Goal: Information Seeking & Learning: Learn about a topic

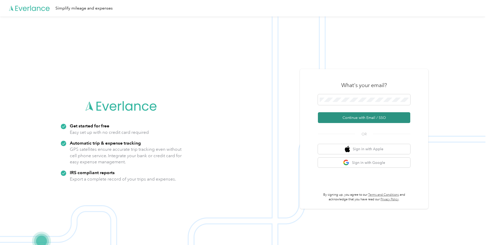
click at [359, 118] on button "Continue with Email / SSO" at bounding box center [364, 117] width 92 height 11
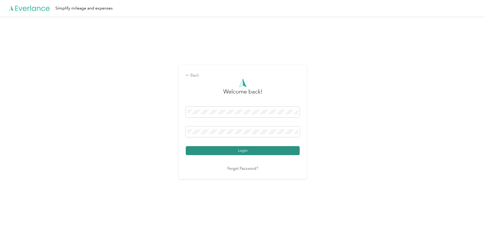
click at [207, 148] on button "Login" at bounding box center [243, 150] width 114 height 9
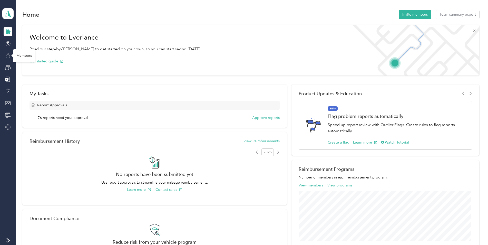
click at [7, 56] on icon at bounding box center [8, 56] width 6 height 6
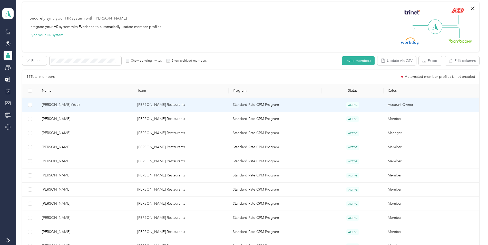
scroll to position [51, 0]
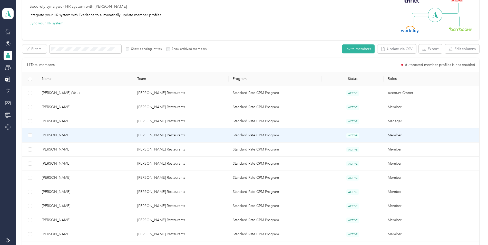
click at [62, 135] on span "[PERSON_NAME]" at bounding box center [85, 135] width 87 height 6
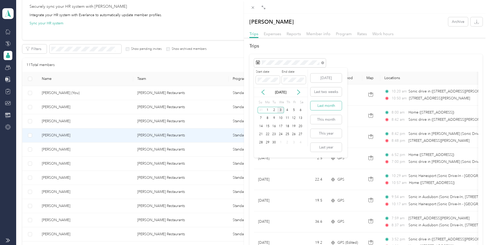
click at [328, 105] on button "Last month" at bounding box center [325, 105] width 31 height 9
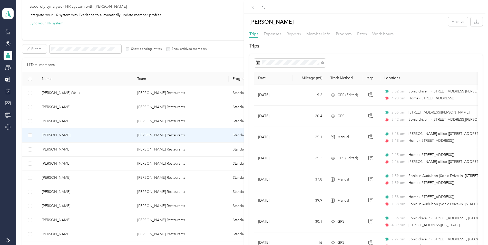
click at [290, 35] on span "Reports" at bounding box center [293, 33] width 14 height 5
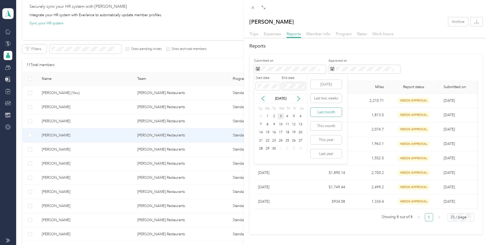
click at [327, 112] on button "Last month" at bounding box center [325, 111] width 31 height 9
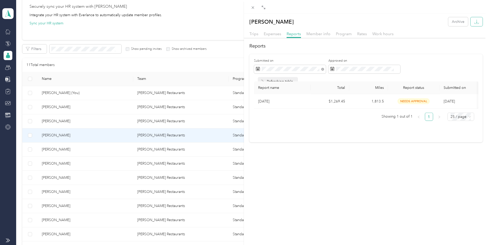
click at [473, 25] on button "button" at bounding box center [476, 21] width 12 height 9
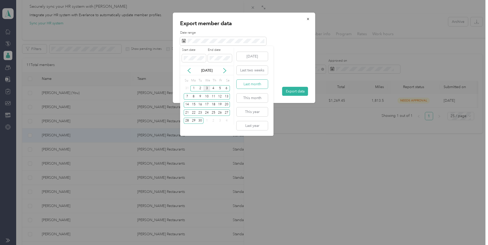
click at [253, 84] on button "Last month" at bounding box center [251, 83] width 31 height 9
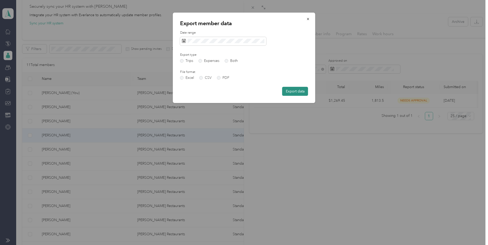
click at [298, 92] on button "Export data" at bounding box center [295, 91] width 26 height 9
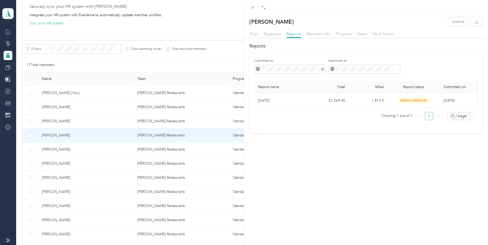
click at [274, 36] on div "Expenses" at bounding box center [272, 34] width 17 height 6
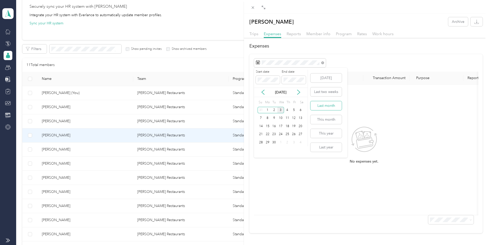
click at [326, 108] on button "Last month" at bounding box center [325, 105] width 31 height 9
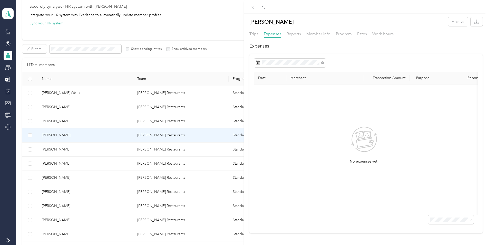
click at [295, 36] on div "Reports" at bounding box center [293, 34] width 14 height 6
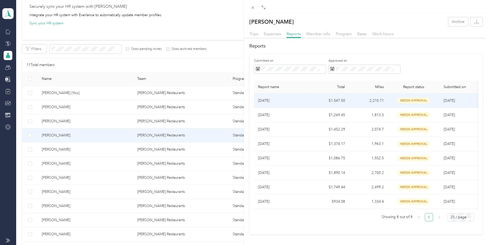
click at [281, 99] on p "[DATE]" at bounding box center [282, 101] width 48 height 6
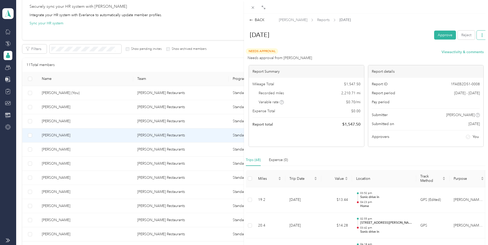
click at [480, 36] on icon "button" at bounding box center [482, 35] width 4 height 4
click at [471, 55] on span "Download" at bounding box center [463, 53] width 17 height 5
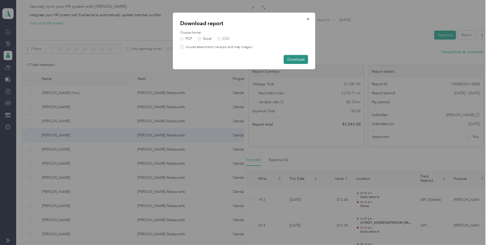
click at [298, 60] on button "Download" at bounding box center [296, 59] width 24 height 9
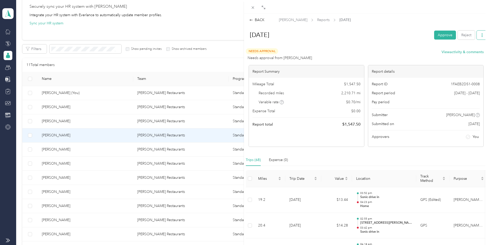
click at [480, 34] on button "button" at bounding box center [481, 35] width 11 height 9
click at [465, 53] on span "Download" at bounding box center [463, 53] width 17 height 5
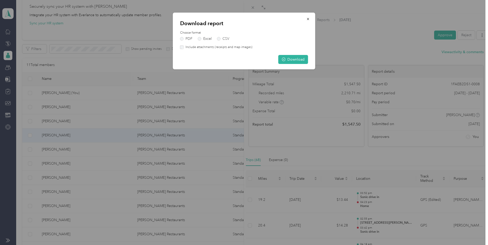
click at [200, 36] on div "Choose format PDF Excel CSV" at bounding box center [244, 36] width 128 height 10
click at [199, 38] on label "Excel" at bounding box center [205, 39] width 14 height 4
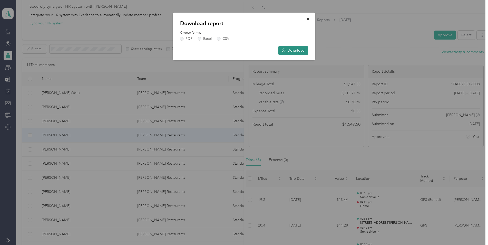
click at [296, 51] on button "Download" at bounding box center [293, 50] width 30 height 9
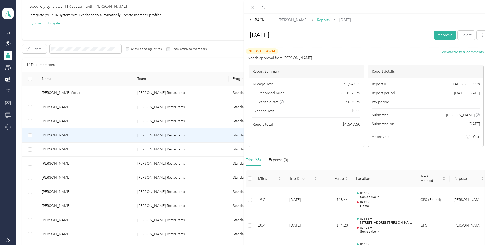
click at [317, 20] on span "Reports" at bounding box center [323, 19] width 13 height 5
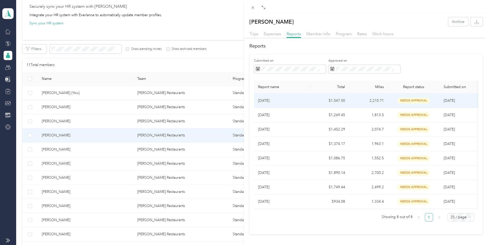
click at [366, 102] on td "2,210.71" at bounding box center [368, 100] width 39 height 14
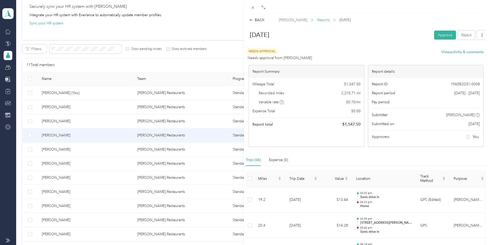
click at [320, 21] on span "Reports" at bounding box center [323, 19] width 13 height 5
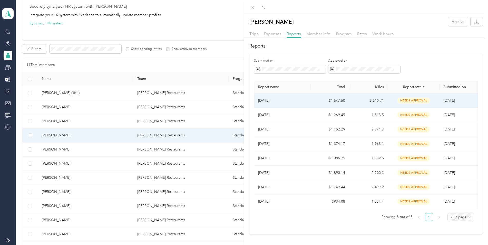
click at [448, 101] on span "[DATE]" at bounding box center [448, 100] width 11 height 4
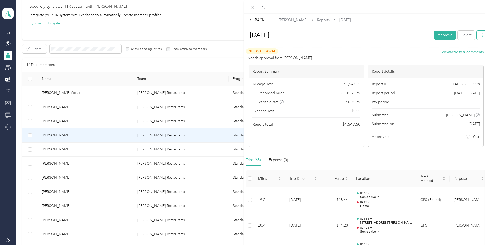
click at [480, 36] on icon "button" at bounding box center [482, 35] width 4 height 4
click at [443, 51] on button "View activity & comments" at bounding box center [462, 51] width 42 height 5
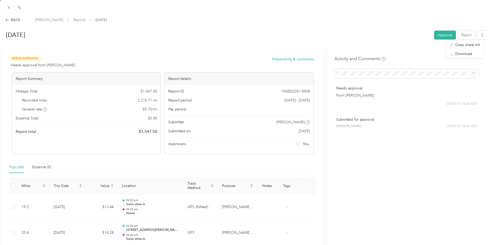
click at [364, 42] on div "[DATE] Approve Reject" at bounding box center [244, 35] width 487 height 15
click at [9, 19] on icon at bounding box center [7, 20] width 4 height 4
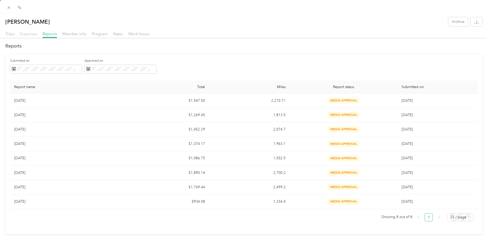
click at [24, 34] on span "Expenses" at bounding box center [28, 33] width 17 height 5
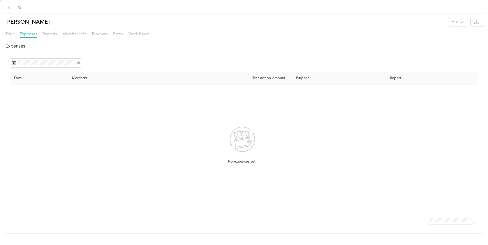
click at [10, 35] on span "Trips" at bounding box center [9, 33] width 9 height 5
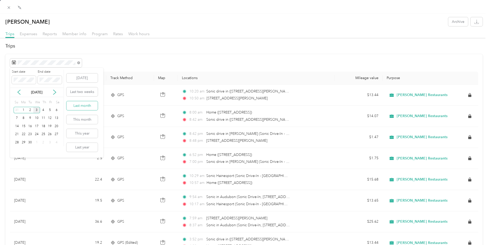
click at [83, 104] on button "Last month" at bounding box center [81, 105] width 31 height 9
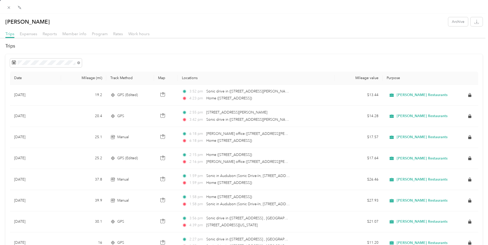
click at [9, 9] on icon at bounding box center [9, 7] width 4 height 4
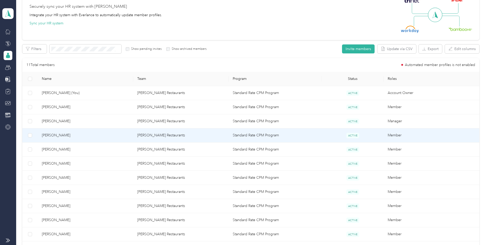
click at [64, 135] on span "[PERSON_NAME]" at bounding box center [85, 135] width 87 height 6
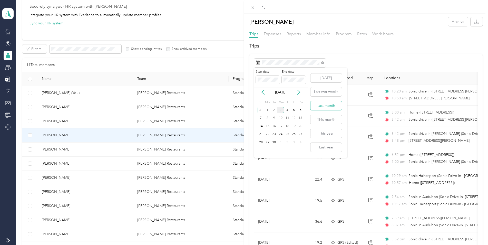
click at [323, 106] on button "Last month" at bounding box center [325, 105] width 31 height 9
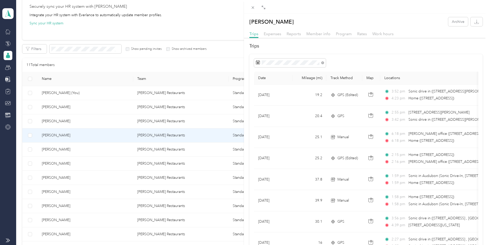
drag, startPoint x: 374, startPoint y: 63, endPoint x: 377, endPoint y: 62, distance: 2.8
click at [374, 62] on div at bounding box center [366, 62] width 224 height 9
click at [476, 24] on button "button" at bounding box center [476, 21] width 12 height 9
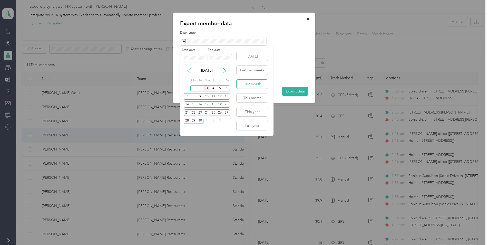
click at [249, 84] on button "Last month" at bounding box center [251, 83] width 31 height 9
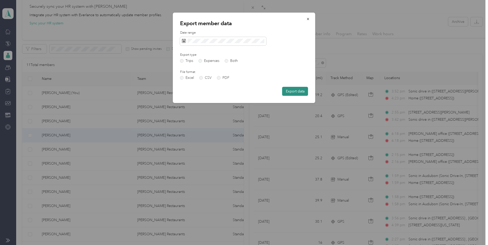
click at [293, 91] on button "Export data" at bounding box center [295, 91] width 26 height 9
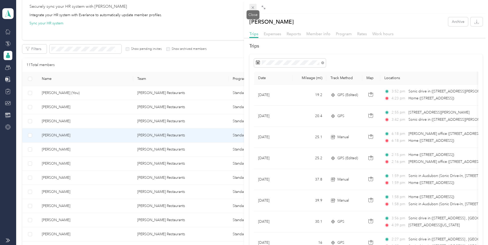
click at [251, 6] on icon at bounding box center [253, 7] width 4 height 4
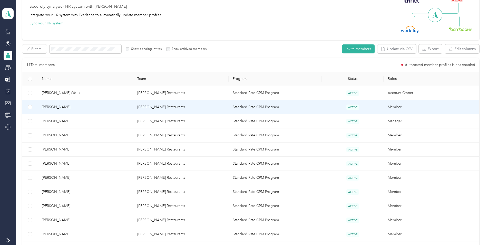
click at [59, 108] on span "[PERSON_NAME]" at bounding box center [85, 107] width 87 height 6
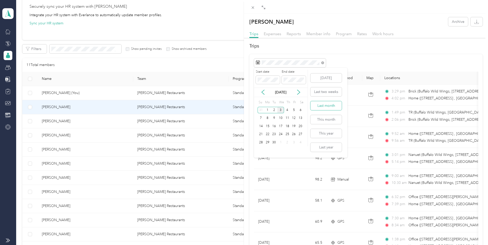
click at [324, 106] on button "Last month" at bounding box center [325, 105] width 31 height 9
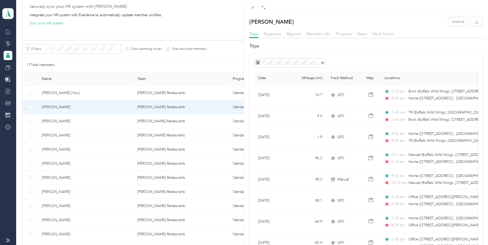
click at [55, 165] on div "[PERSON_NAME] Archive Trips Expenses Reports Member info Program Rates Work hou…" at bounding box center [244, 122] width 488 height 245
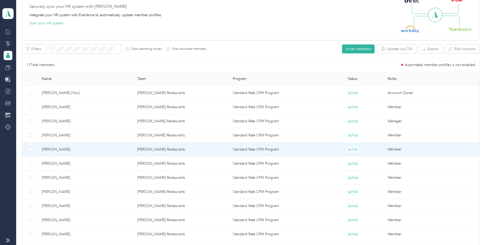
click at [55, 149] on span "[PERSON_NAME]" at bounding box center [85, 149] width 87 height 6
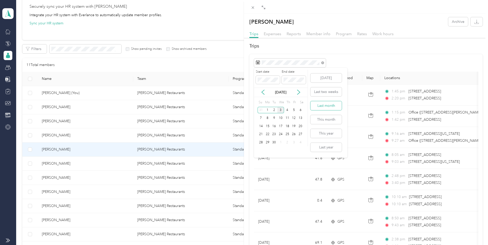
click at [331, 105] on button "Last month" at bounding box center [325, 105] width 31 height 9
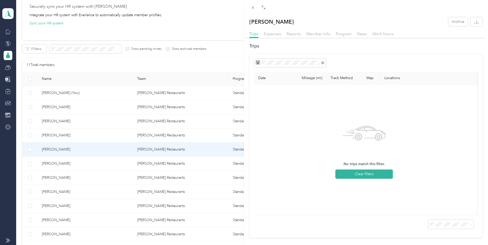
click at [69, 165] on div "[PERSON_NAME] Archive Trips Expenses Reports Member info Program Rates Work hou…" at bounding box center [244, 122] width 488 height 245
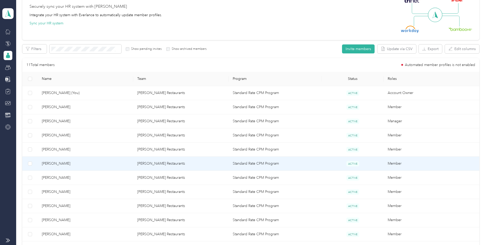
click at [61, 164] on span "[PERSON_NAME]" at bounding box center [85, 164] width 87 height 6
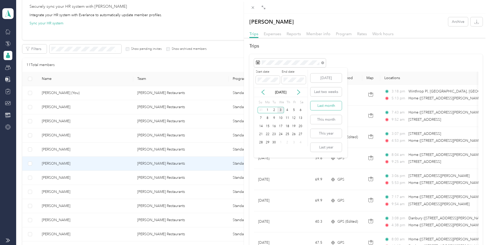
click at [329, 105] on button "Last month" at bounding box center [325, 105] width 31 height 9
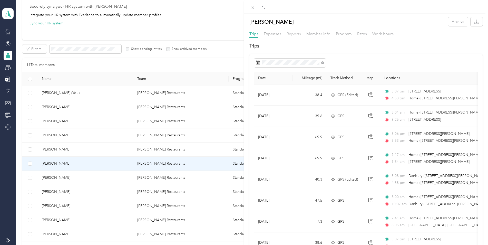
click at [293, 35] on span "Reports" at bounding box center [293, 33] width 14 height 5
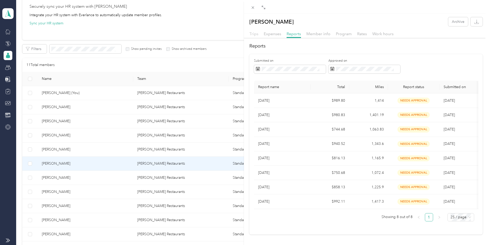
click at [255, 35] on span "Trips" at bounding box center [253, 33] width 9 height 5
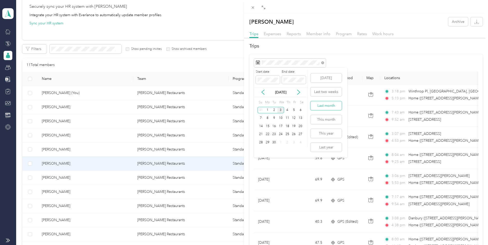
click at [331, 105] on button "Last month" at bounding box center [325, 105] width 31 height 9
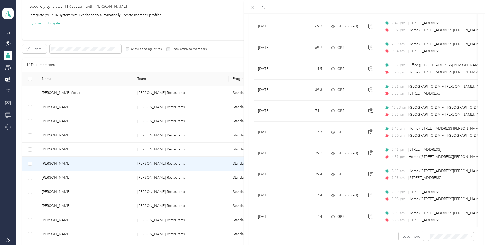
scroll to position [411, 0]
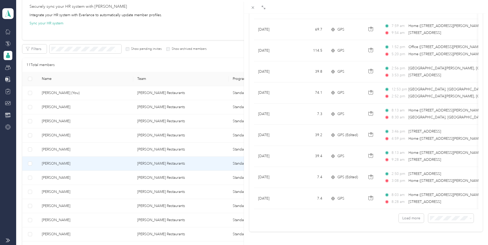
click at [443, 196] on li "50 per load" at bounding box center [446, 195] width 45 height 9
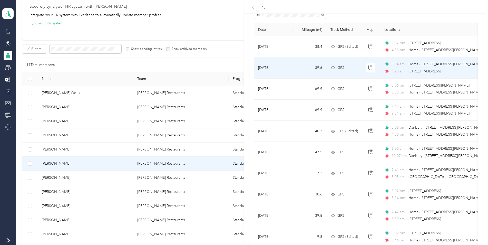
scroll to position [23, 0]
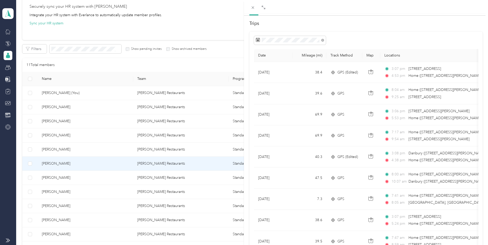
click at [62, 208] on div "[PERSON_NAME] Archive Trips Expenses Reports Member info Program Rates Work hou…" at bounding box center [244, 122] width 488 height 245
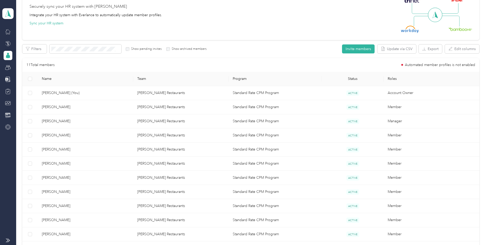
scroll to position [14, 0]
click at [58, 206] on span "[PERSON_NAME]" at bounding box center [85, 206] width 87 height 6
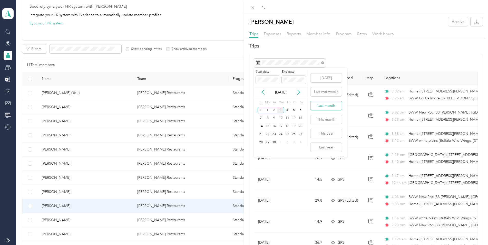
click at [330, 104] on button "Last month" at bounding box center [325, 105] width 31 height 9
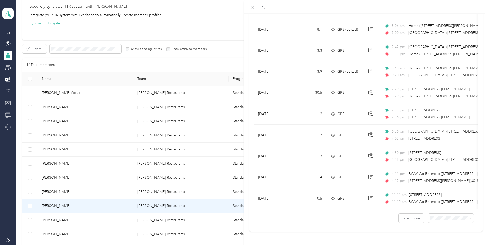
scroll to position [411, 0]
click at [444, 197] on ol "25 per load 50 per load 100 per load" at bounding box center [446, 195] width 45 height 27
click at [433, 196] on li "50 per load" at bounding box center [446, 195] width 45 height 9
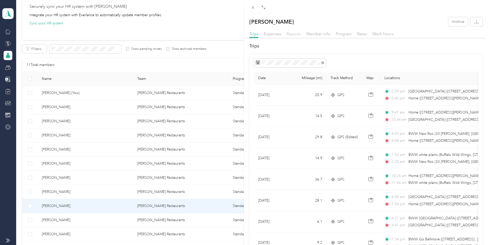
click at [288, 34] on span "Reports" at bounding box center [293, 33] width 14 height 5
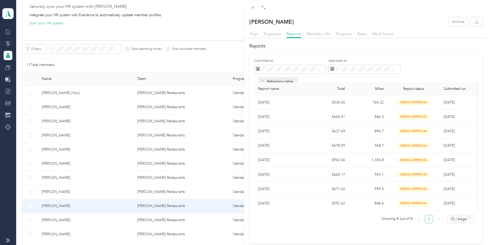
click at [64, 162] on div "[PERSON_NAME] Archive Trips Expenses Reports Member info Program Rates Work hou…" at bounding box center [244, 122] width 488 height 245
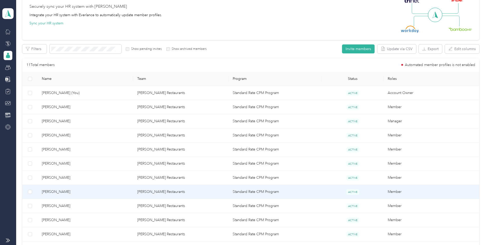
click at [51, 191] on span "[PERSON_NAME]" at bounding box center [85, 192] width 87 height 6
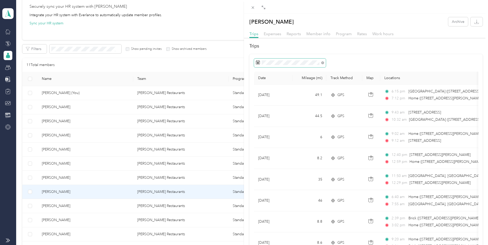
click at [320, 60] on span at bounding box center [290, 62] width 72 height 9
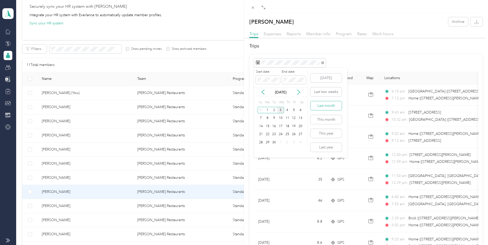
click at [323, 105] on button "Last month" at bounding box center [325, 105] width 31 height 9
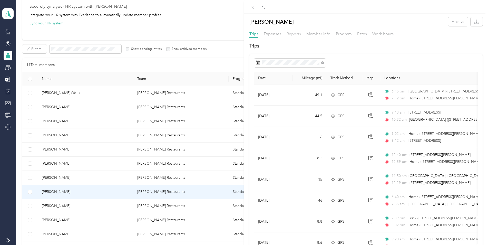
click at [290, 34] on span "Reports" at bounding box center [293, 33] width 14 height 5
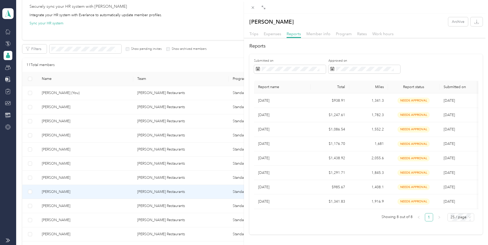
click at [64, 221] on div "[PERSON_NAME] Archive Trips Expenses Reports Member info Program Rates Work hou…" at bounding box center [244, 122] width 488 height 245
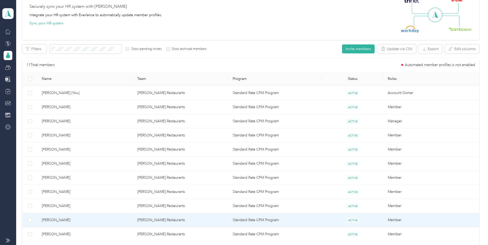
click at [61, 221] on span "[PERSON_NAME]" at bounding box center [85, 220] width 87 height 6
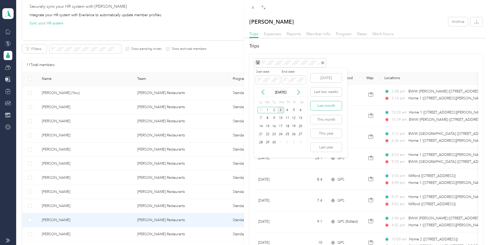
click at [322, 105] on button "Last month" at bounding box center [325, 105] width 31 height 9
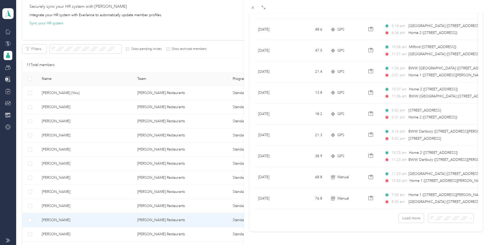
scroll to position [411, 0]
click at [448, 217] on span at bounding box center [450, 217] width 45 height 9
click at [443, 206] on li "100 per load" at bounding box center [446, 201] width 45 height 9
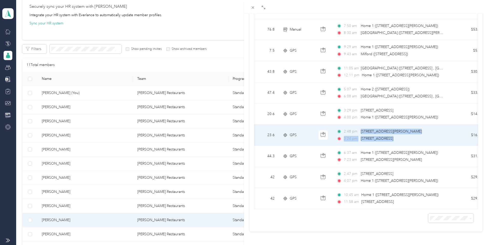
scroll to position [0, 51]
drag, startPoint x: 407, startPoint y: 124, endPoint x: 433, endPoint y: 123, distance: 25.4
click at [433, 128] on div "2:48 pm [STREET_ADDRESS][PERSON_NAME]" at bounding box center [388, 131] width 108 height 6
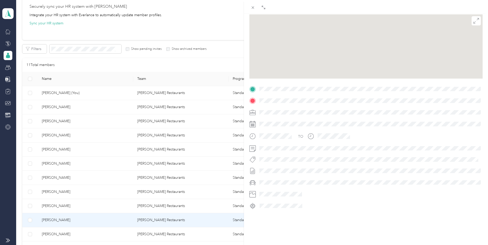
scroll to position [51, 0]
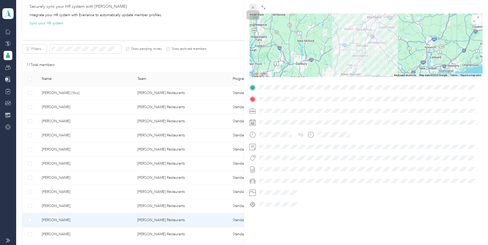
click at [252, 7] on icon at bounding box center [253, 7] width 4 height 4
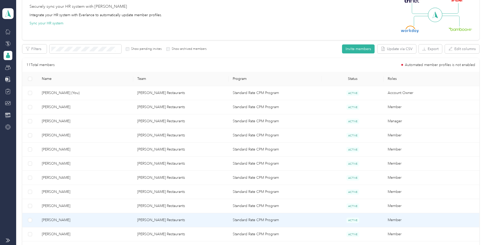
click at [61, 219] on span "[PERSON_NAME]" at bounding box center [85, 220] width 87 height 6
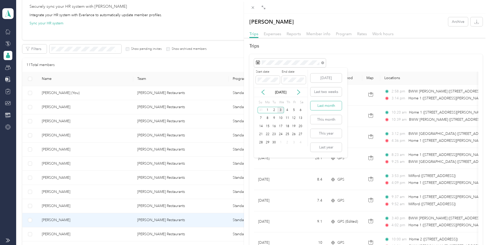
click at [325, 105] on button "Last month" at bounding box center [325, 105] width 31 height 9
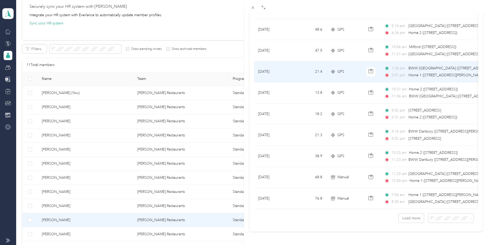
scroll to position [410, 0]
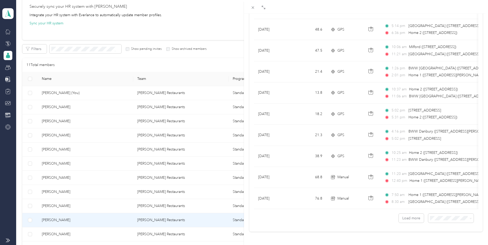
click at [442, 195] on span "50 per load" at bounding box center [437, 196] width 19 height 4
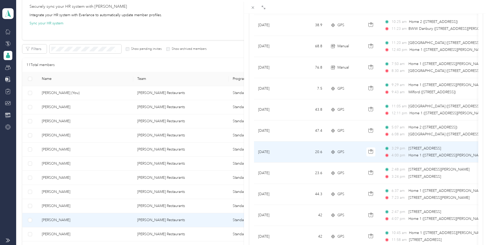
scroll to position [564, 0]
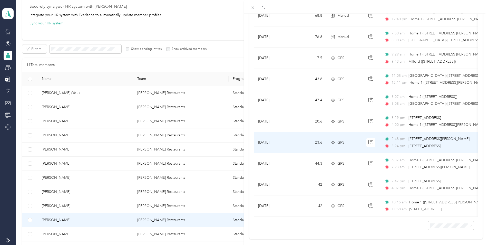
click at [438, 142] on span "[STREET_ADDRESS][PERSON_NAME]" at bounding box center [438, 139] width 61 height 6
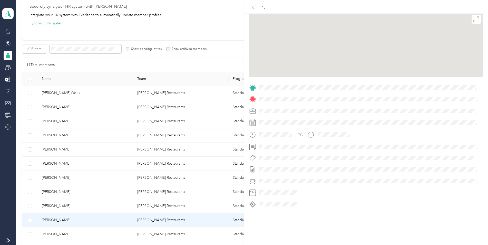
scroll to position [51, 0]
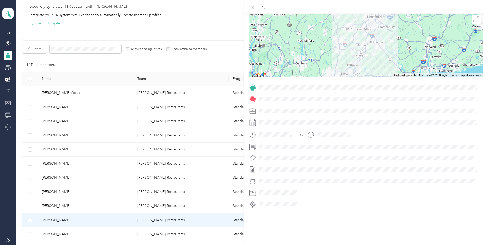
click at [256, 96] on div at bounding box center [365, 99] width 233 height 8
click at [252, 9] on icon at bounding box center [253, 7] width 4 height 4
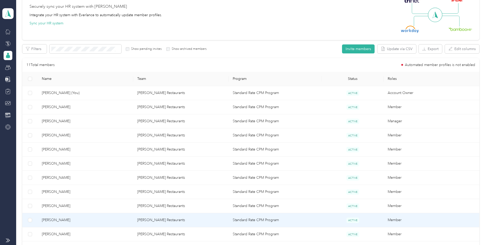
click at [59, 218] on span "[PERSON_NAME]" at bounding box center [85, 220] width 87 height 6
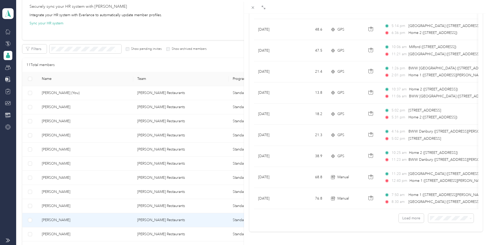
scroll to position [411, 0]
click at [439, 198] on ol "25 per load 50 per load 100 per load" at bounding box center [446, 195] width 45 height 27
click at [437, 198] on ol "25 per load 50 per load 100 per load" at bounding box center [446, 192] width 45 height 27
click at [437, 197] on ol "25 per load 50 per load 100 per load" at bounding box center [446, 192] width 45 height 27
click at [437, 205] on li "100 per load" at bounding box center [446, 204] width 45 height 9
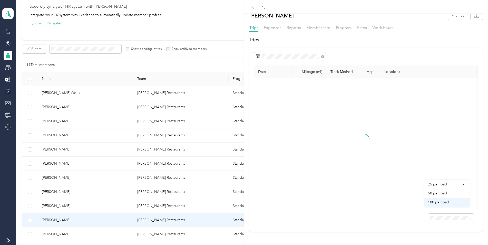
scroll to position [14, 0]
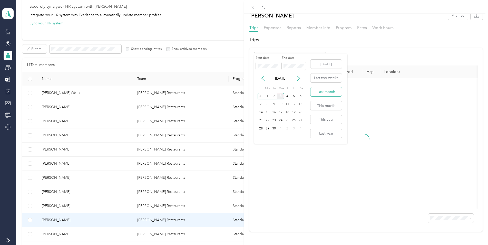
click at [330, 94] on button "Last month" at bounding box center [325, 91] width 31 height 9
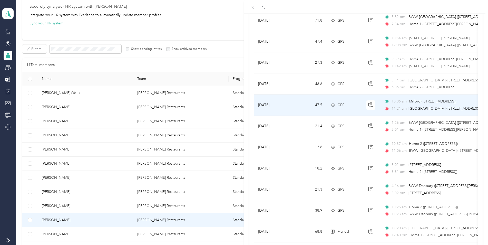
scroll to position [323, 0]
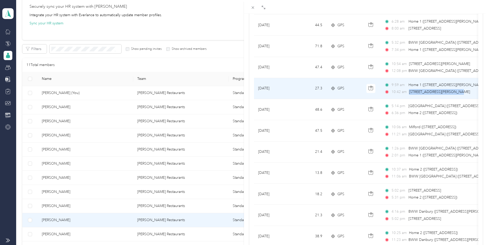
drag, startPoint x: 456, startPoint y: 92, endPoint x: 410, endPoint y: 94, distance: 46.2
click at [410, 94] on div "10:42 am [STREET_ADDRESS][PERSON_NAME]" at bounding box center [438, 92] width 108 height 6
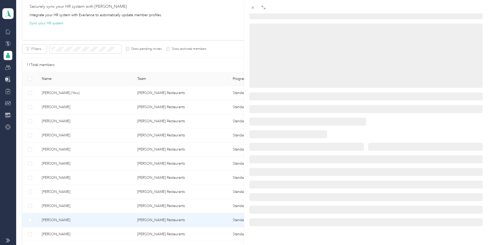
scroll to position [51, 0]
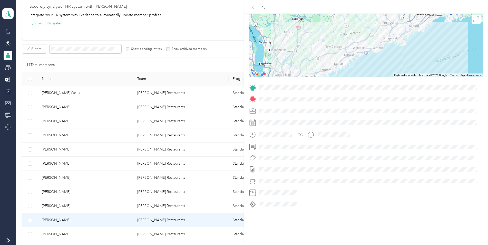
click at [254, 95] on div at bounding box center [365, 99] width 233 height 8
click at [254, 9] on icon at bounding box center [253, 7] width 4 height 4
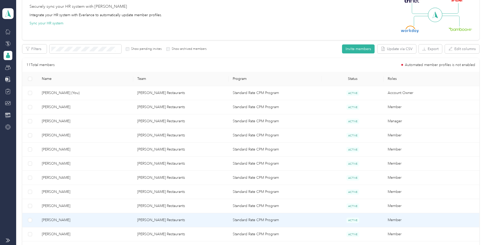
click at [55, 221] on span "[PERSON_NAME]" at bounding box center [85, 220] width 87 height 6
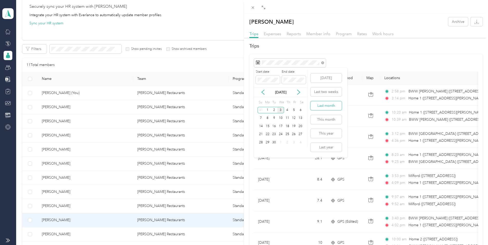
click at [330, 104] on button "Last month" at bounding box center [325, 105] width 31 height 9
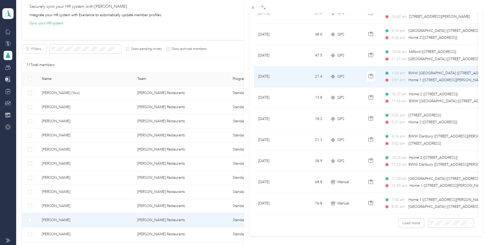
scroll to position [410, 0]
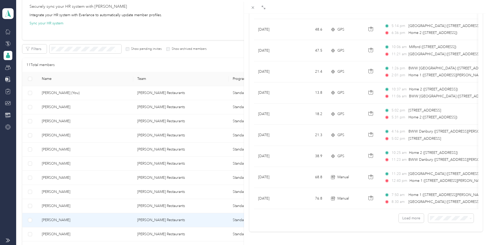
click at [438, 196] on li "50 per load" at bounding box center [446, 195] width 45 height 9
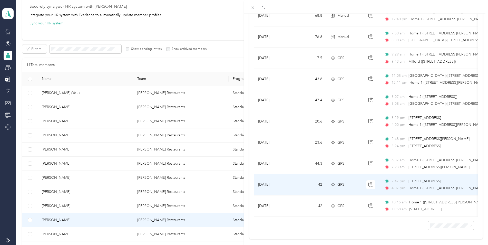
scroll to position [579, 0]
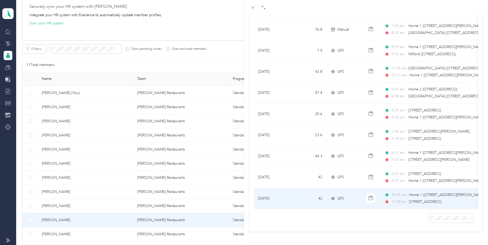
click at [271, 193] on td "[DATE]" at bounding box center [273, 198] width 38 height 21
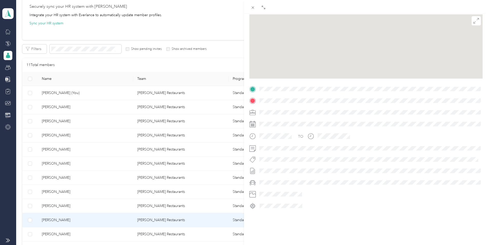
scroll to position [51, 0]
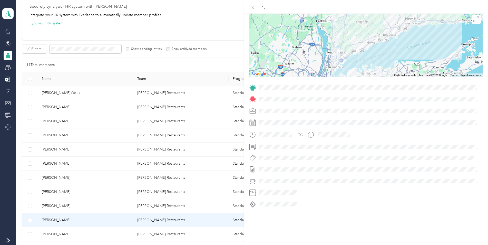
click at [257, 95] on div at bounding box center [365, 99] width 233 height 8
click at [253, 7] on icon at bounding box center [253, 7] width 4 height 4
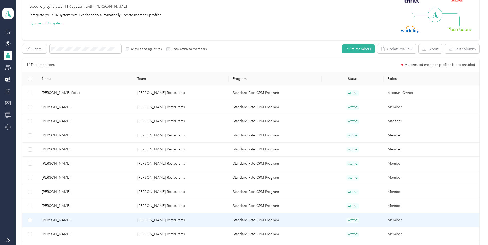
click at [52, 221] on span "[PERSON_NAME]" at bounding box center [85, 220] width 87 height 6
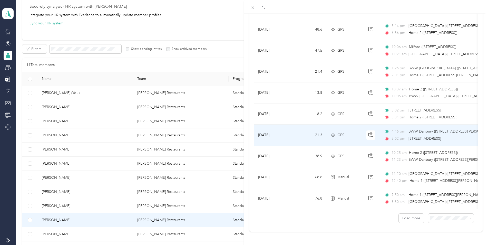
scroll to position [411, 0]
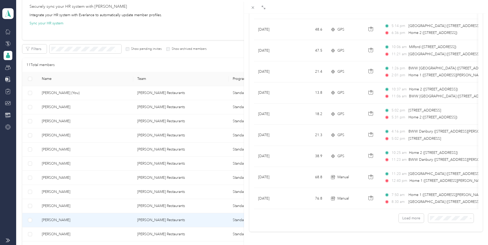
click at [441, 197] on li "50 per load" at bounding box center [446, 195] width 45 height 9
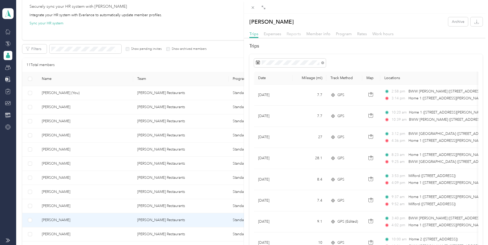
click at [297, 34] on span "Reports" at bounding box center [293, 33] width 14 height 5
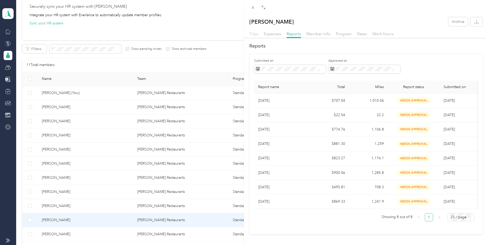
click at [257, 34] on span "Trips" at bounding box center [253, 33] width 9 height 5
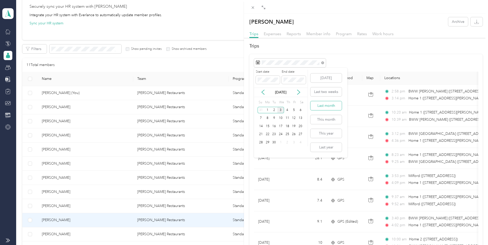
click at [329, 106] on button "Last month" at bounding box center [325, 105] width 31 height 9
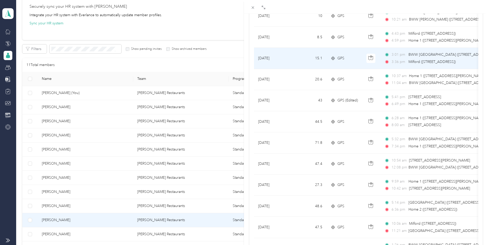
scroll to position [231, 0]
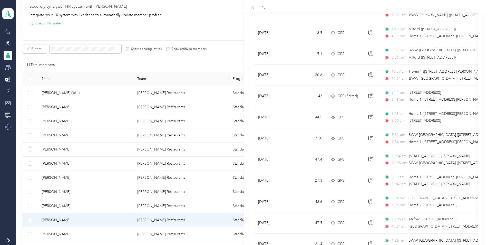
click at [224, 25] on div "[PERSON_NAME] Archive Trips Expenses Reports Member info Program Rates Work hou…" at bounding box center [244, 122] width 488 height 245
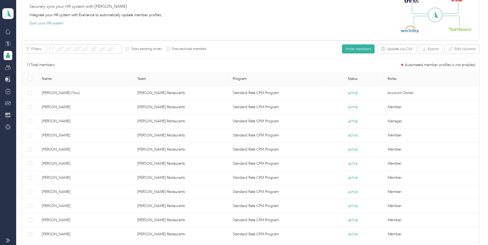
scroll to position [14, 0]
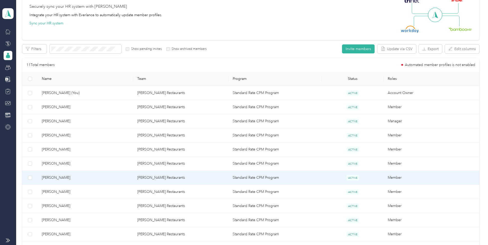
click at [52, 177] on span "[PERSON_NAME]" at bounding box center [85, 178] width 87 height 6
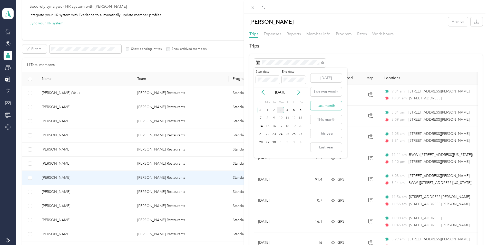
click at [329, 106] on button "Last month" at bounding box center [325, 105] width 31 height 9
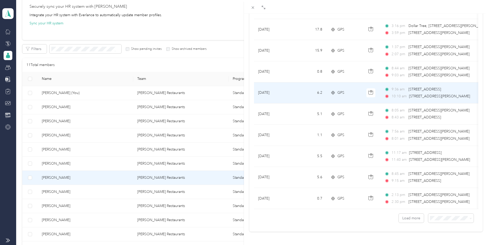
scroll to position [333, 0]
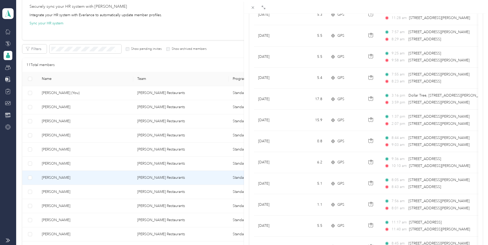
click at [58, 234] on div "[PERSON_NAME] Archive Trips Expenses Reports Member info Program Rates Work hou…" at bounding box center [244, 122] width 488 height 245
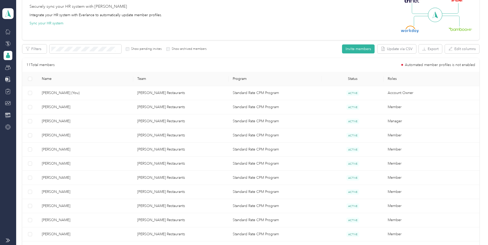
scroll to position [14, 0]
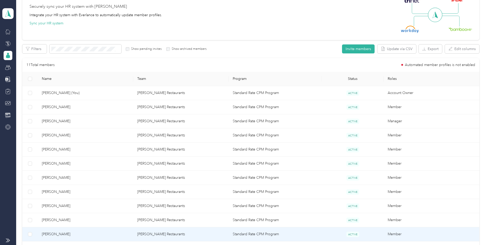
click at [54, 235] on span "[PERSON_NAME]" at bounding box center [85, 234] width 87 height 6
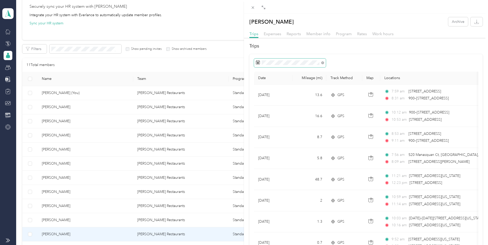
click at [314, 59] on span at bounding box center [290, 62] width 72 height 9
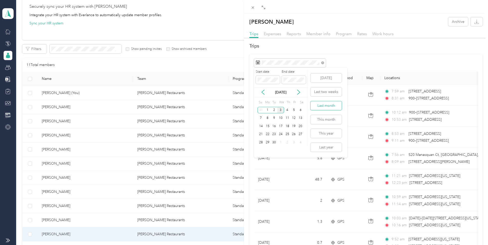
click at [329, 104] on button "Last month" at bounding box center [325, 105] width 31 height 9
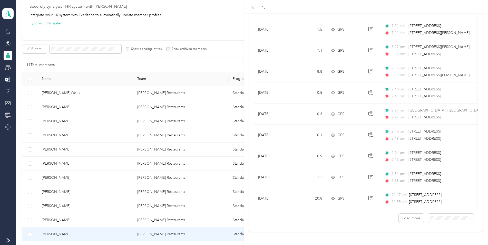
scroll to position [411, 0]
click at [439, 203] on span "100 per load" at bounding box center [438, 204] width 21 height 4
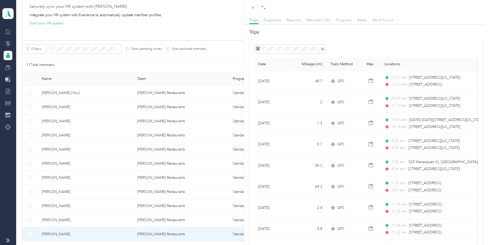
scroll to position [411, 0]
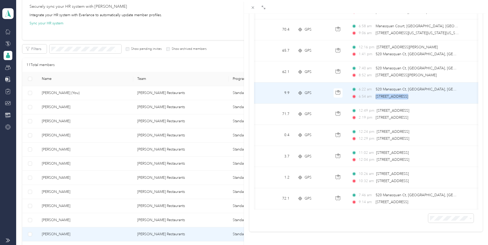
scroll to position [0, 49]
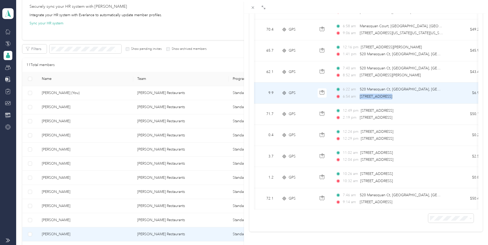
drag, startPoint x: 408, startPoint y: 88, endPoint x: 447, endPoint y: 88, distance: 39.7
click at [447, 88] on td "6:22 am 520 Manasquan Ct, Brick, NJ 6:54 am 216 Richmond Ave, Point Pleasant Be…" at bounding box center [390, 92] width 118 height 21
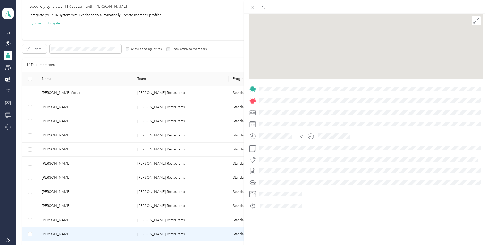
scroll to position [51, 0]
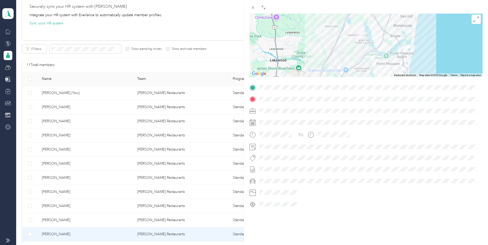
click at [260, 98] on span at bounding box center [369, 99] width 225 height 8
click at [253, 8] on icon at bounding box center [253, 7] width 3 height 3
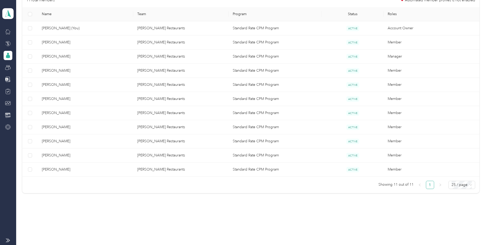
scroll to position [122, 0]
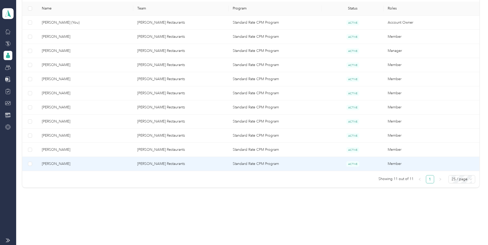
click at [52, 166] on span "[PERSON_NAME]" at bounding box center [85, 164] width 87 height 6
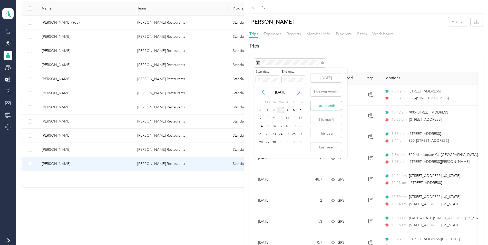
click at [337, 107] on button "Last month" at bounding box center [325, 105] width 31 height 9
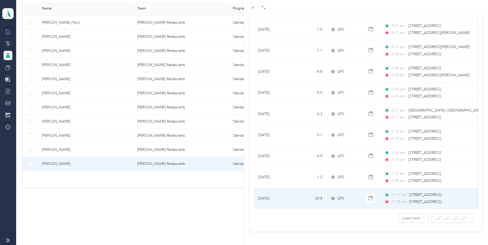
scroll to position [411, 0]
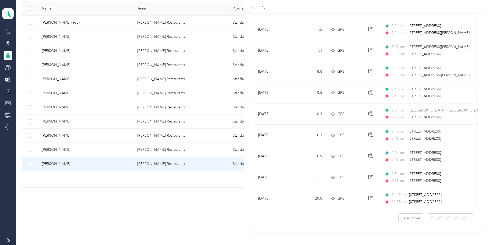
click at [443, 204] on div "100 per load" at bounding box center [447, 202] width 38 height 5
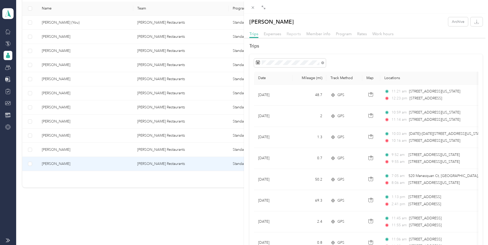
click at [295, 32] on span "Reports" at bounding box center [293, 33] width 14 height 5
